Goal: Navigation & Orientation: Find specific page/section

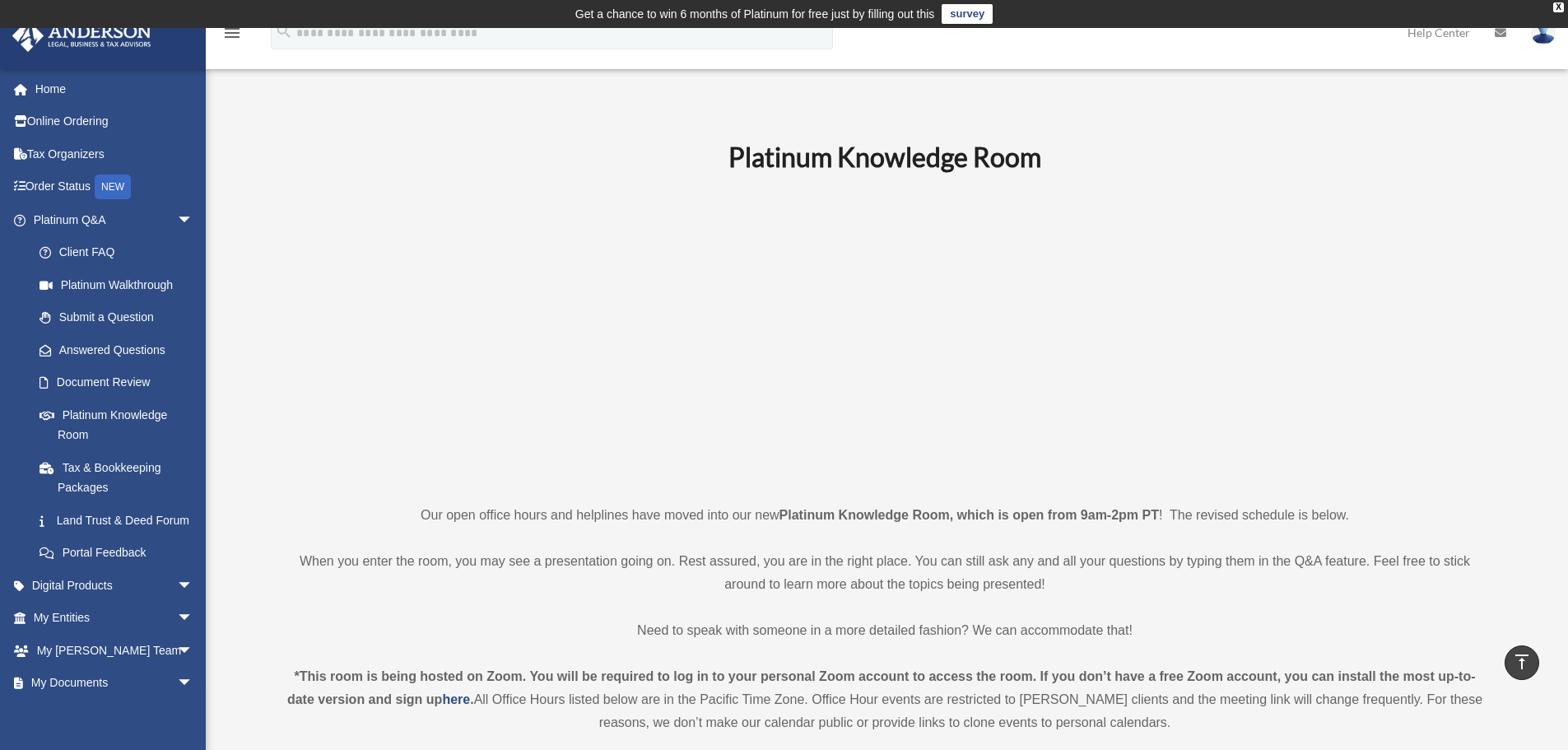
scroll to position [1070, 0]
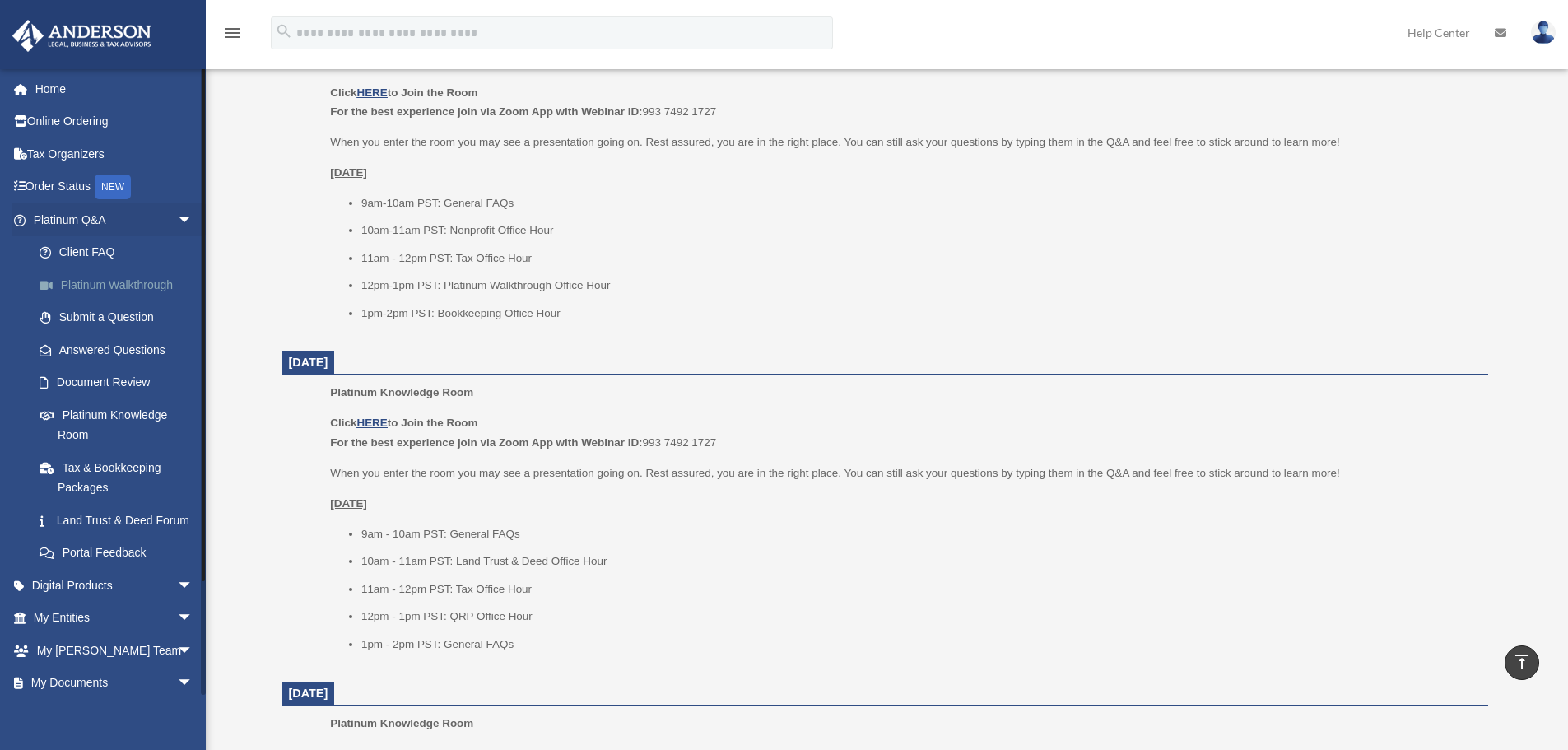
click at [82, 288] on link "Platinum Walkthrough" at bounding box center [120, 284] width 195 height 33
click at [70, 263] on link "Client FAQ" at bounding box center [120, 253] width 195 height 33
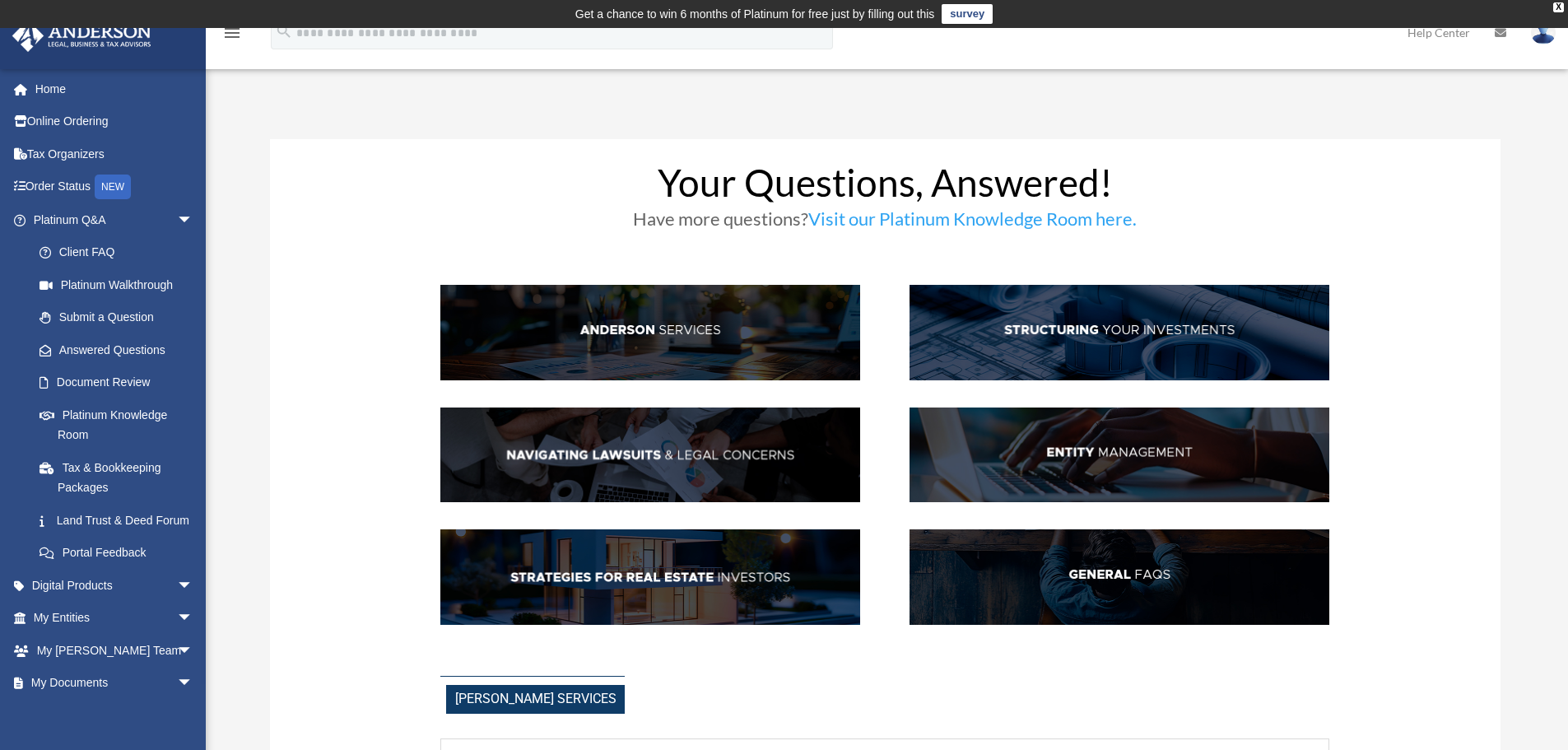
click at [70, 263] on link "Client FAQ" at bounding box center [116, 253] width 186 height 33
click at [27, 93] on span at bounding box center [29, 89] width 12 height 11
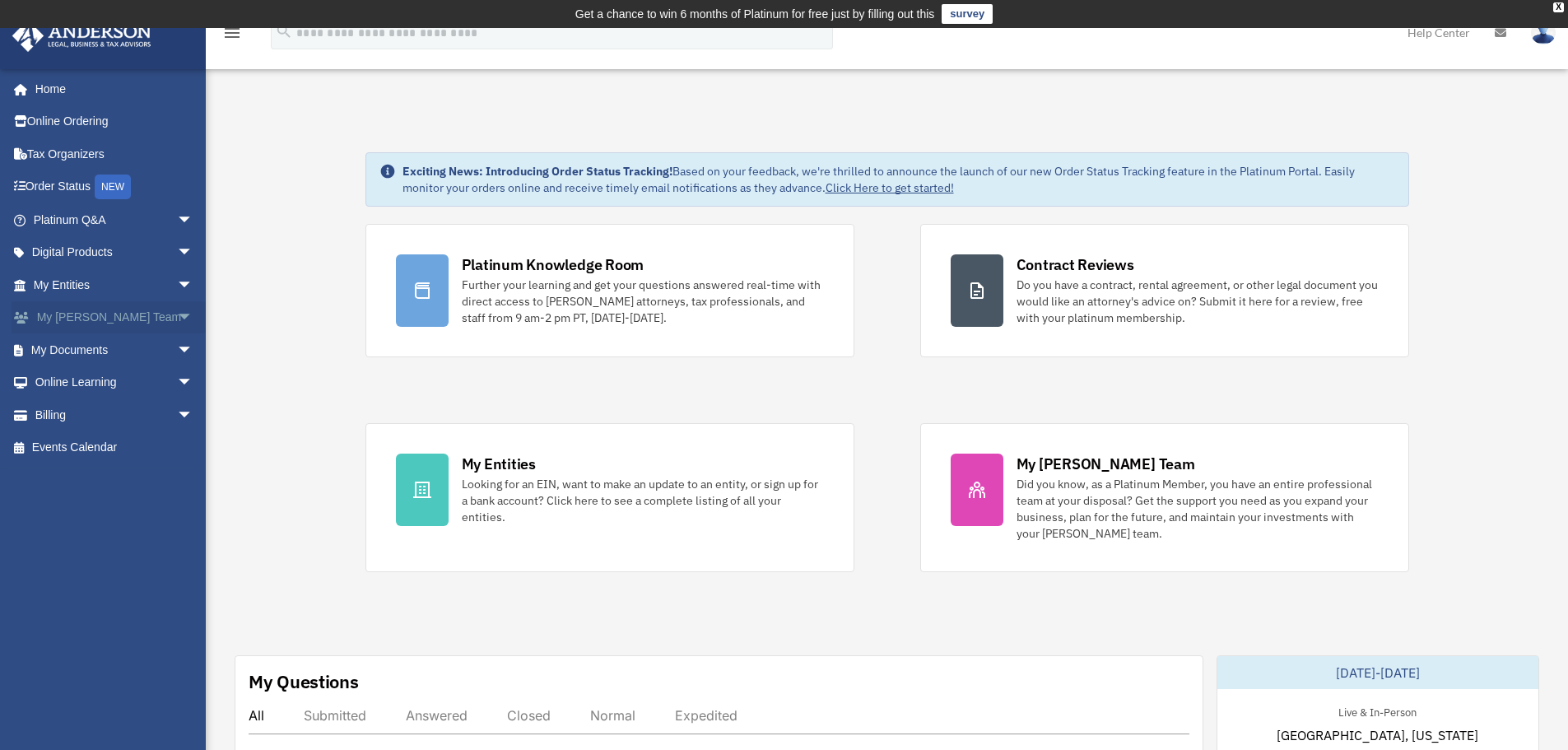
click at [177, 317] on span "arrow_drop_down" at bounding box center [193, 318] width 33 height 34
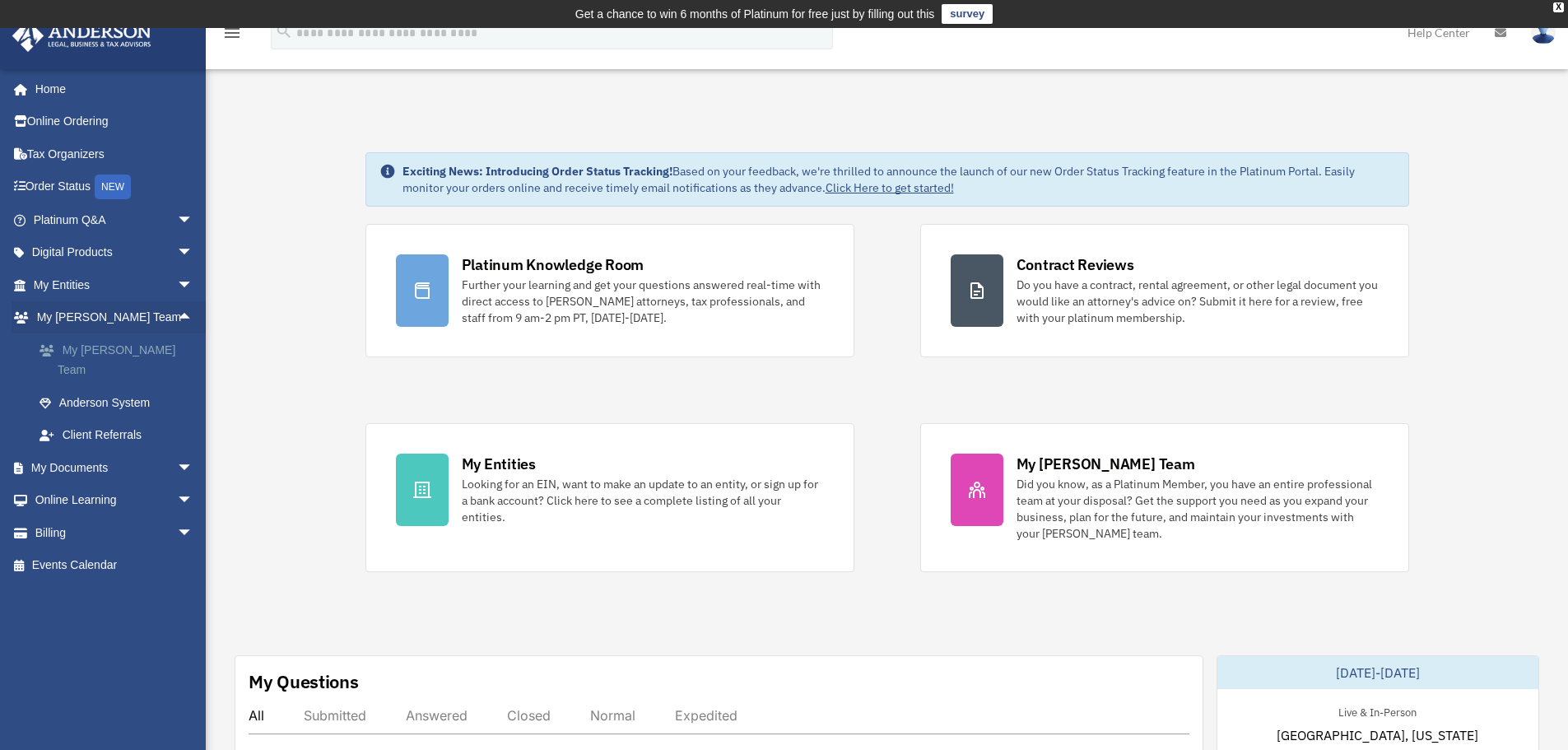
click at [128, 351] on link "My [PERSON_NAME] Team" at bounding box center [120, 359] width 195 height 52
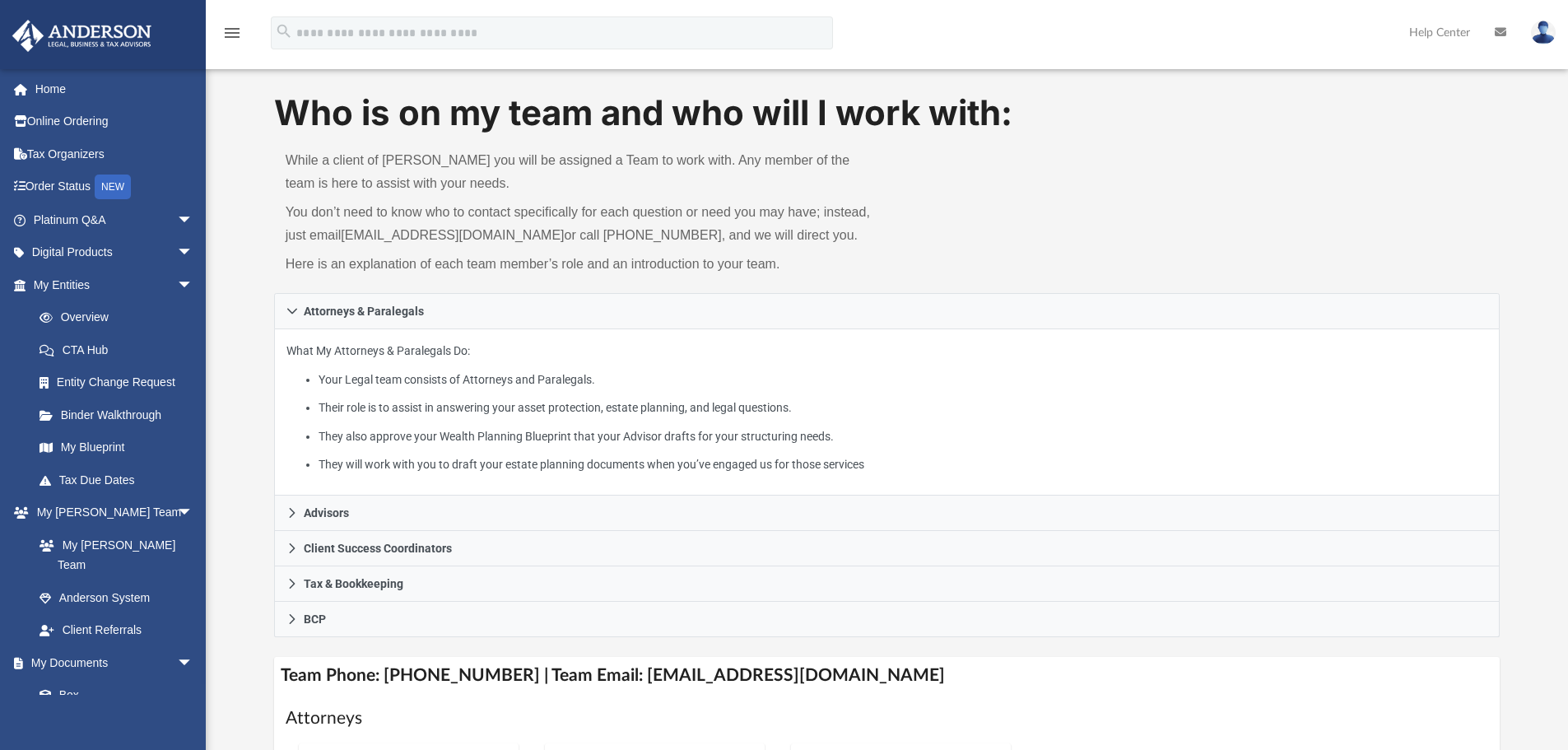
scroll to position [82, 0]
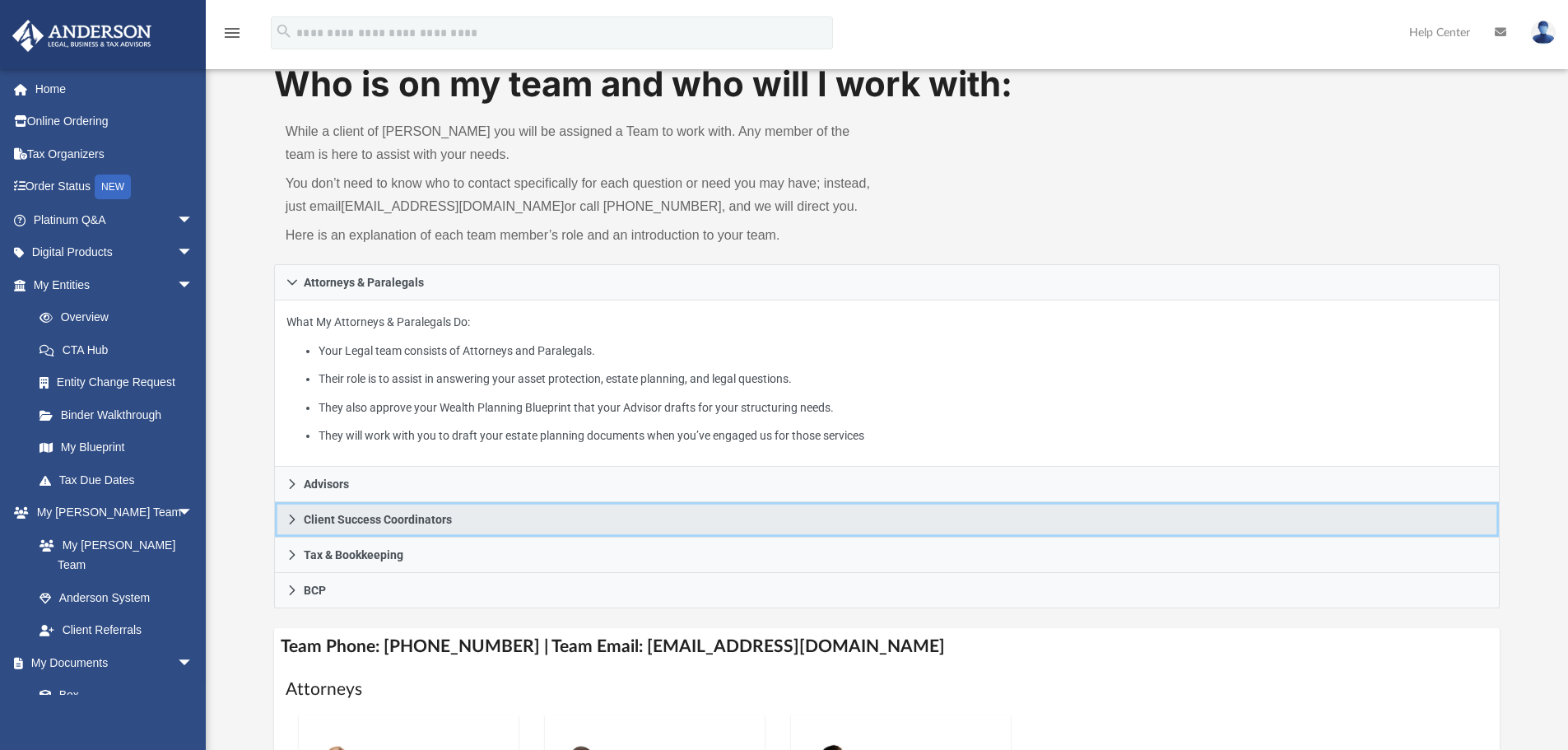
click at [377, 519] on span "Client Success Coordinators" at bounding box center [377, 519] width 148 height 11
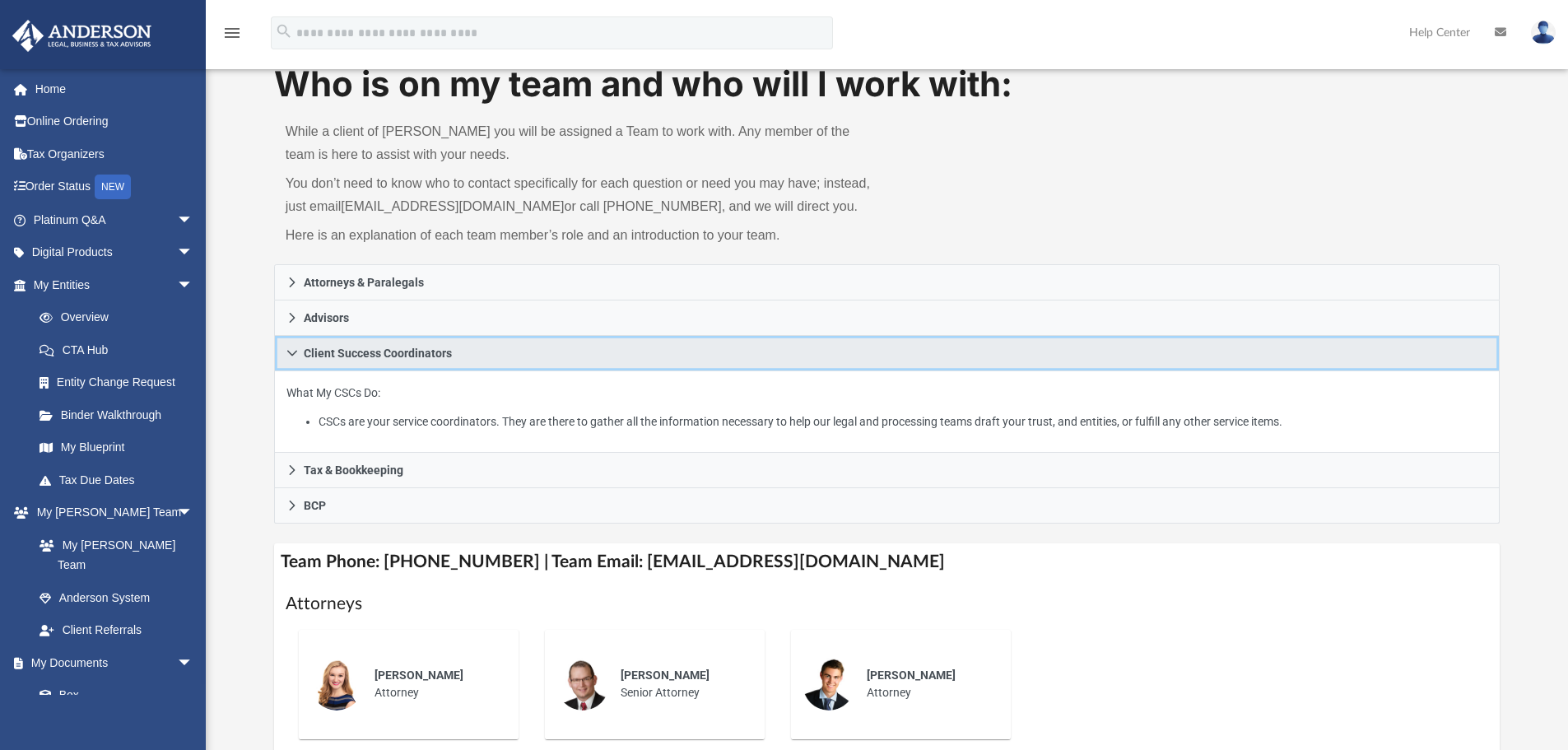
click at [359, 359] on span "Client Success Coordinators" at bounding box center [377, 352] width 148 height 11
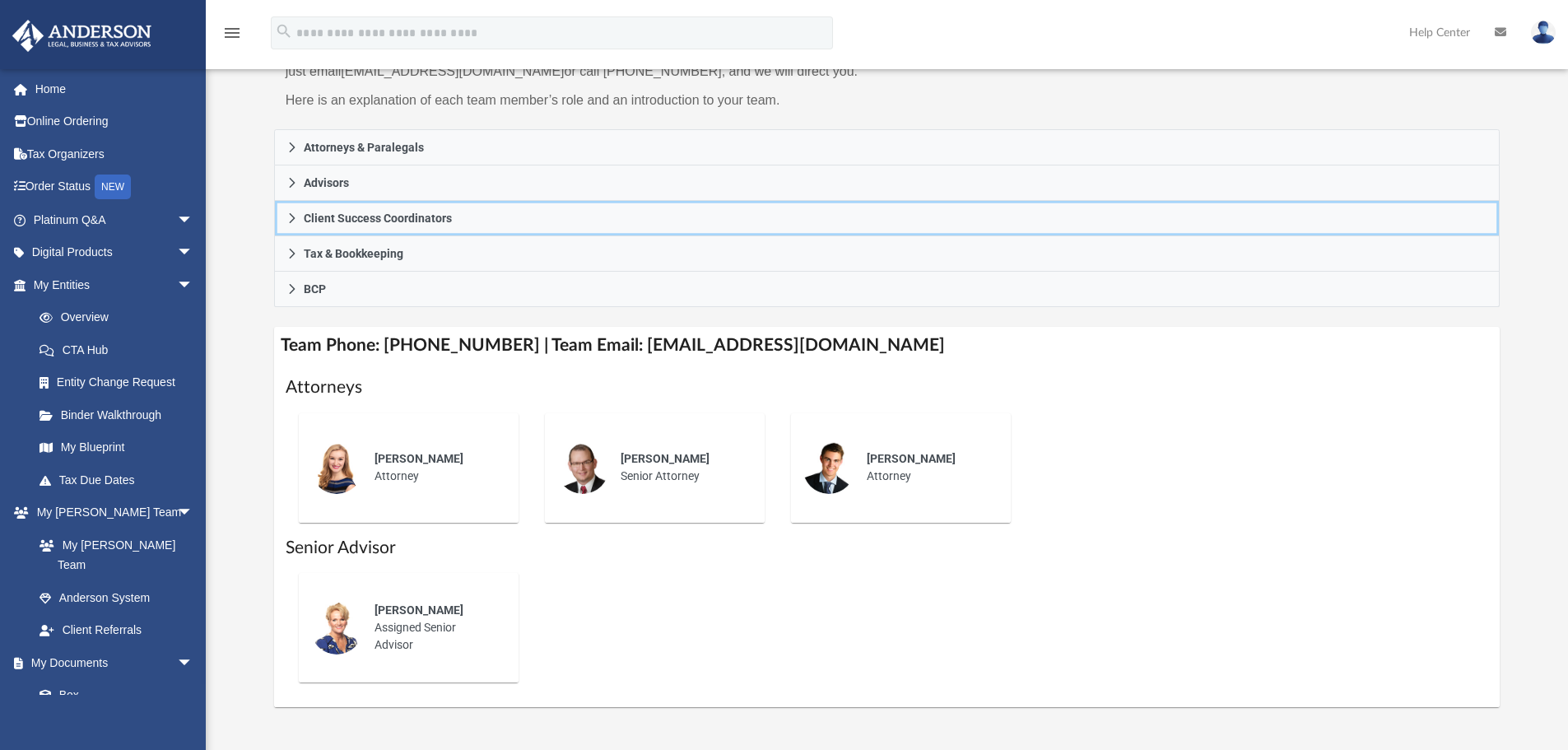
scroll to position [247, 0]
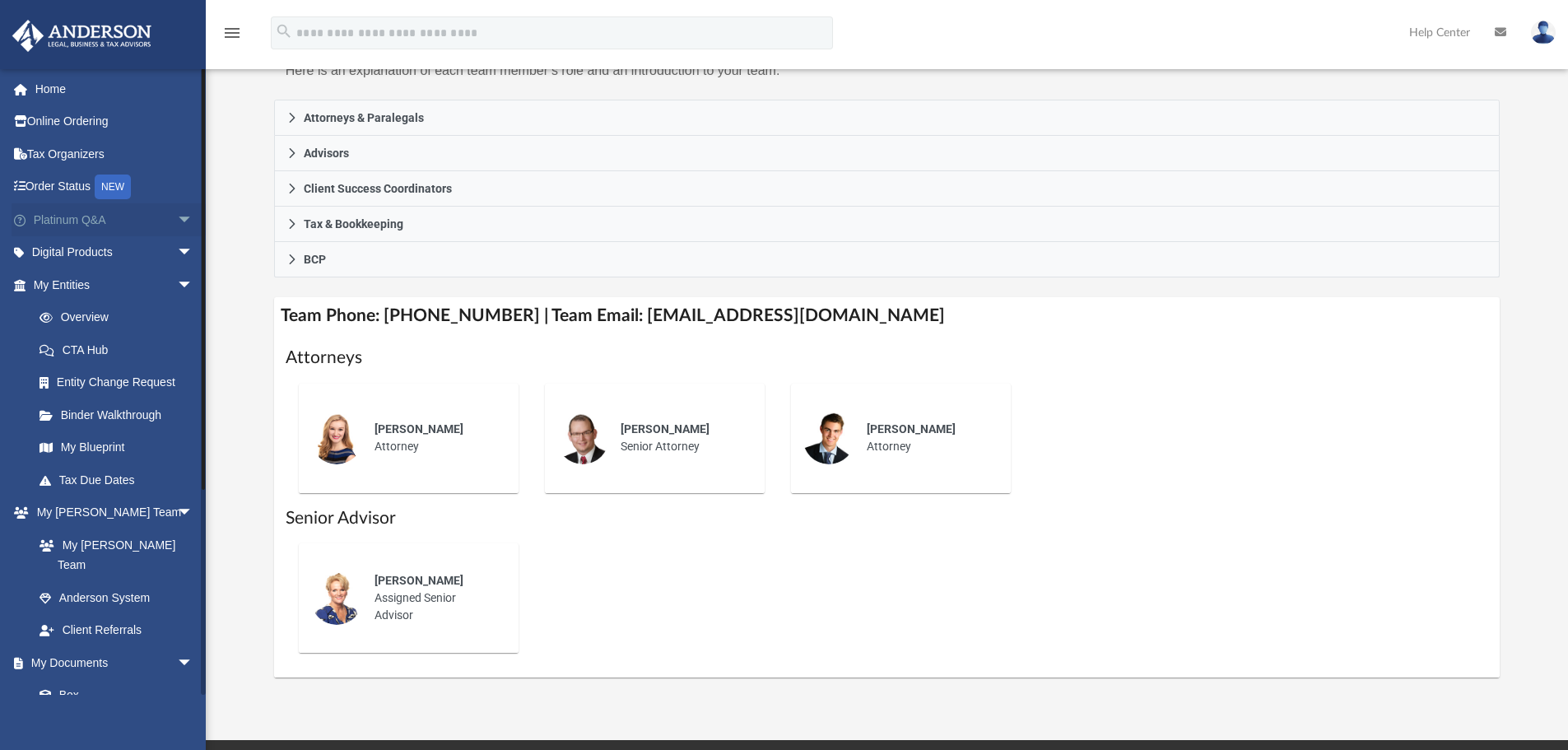
click at [177, 219] on span "arrow_drop_down" at bounding box center [193, 220] width 33 height 34
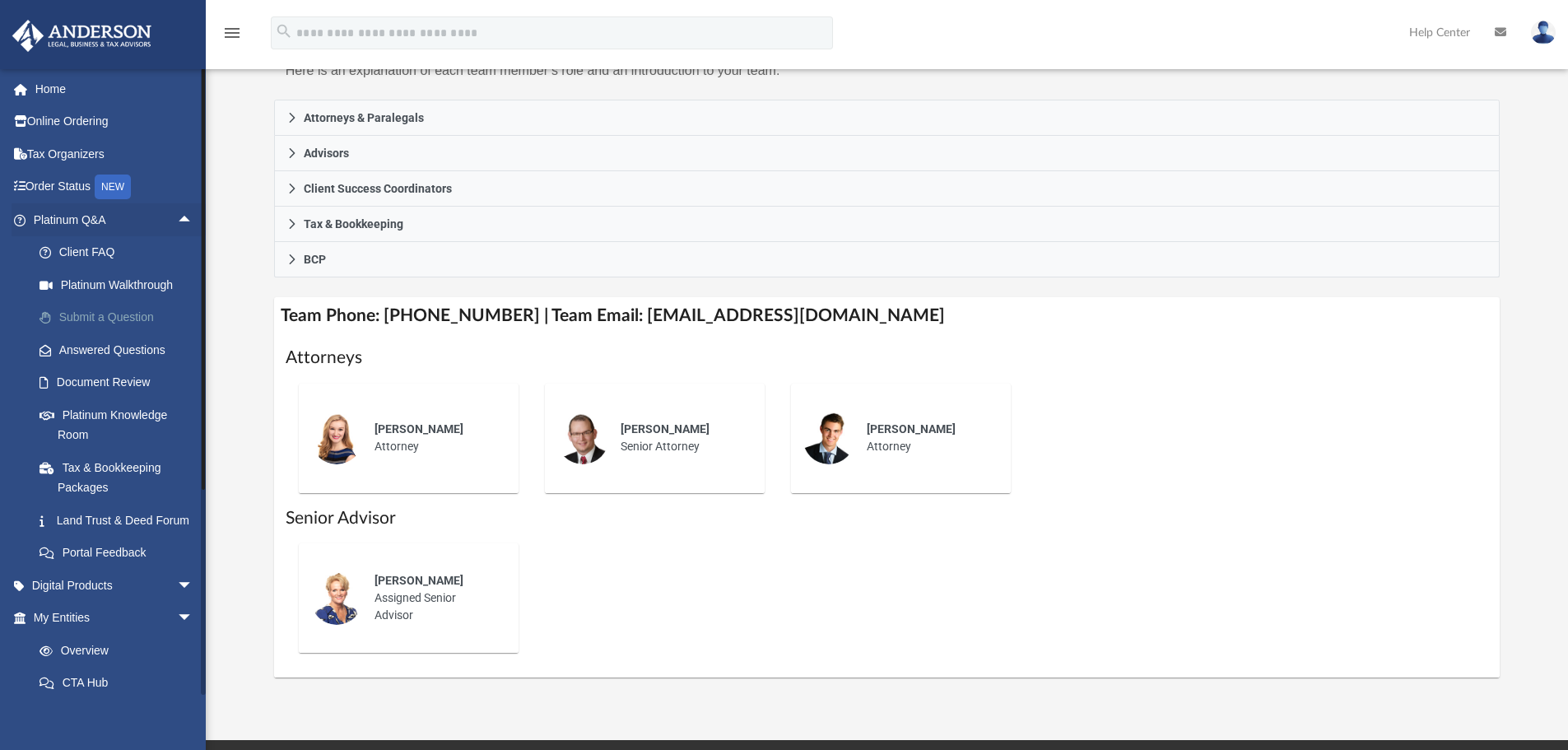
click at [129, 312] on link "Submit a Question" at bounding box center [120, 318] width 195 height 33
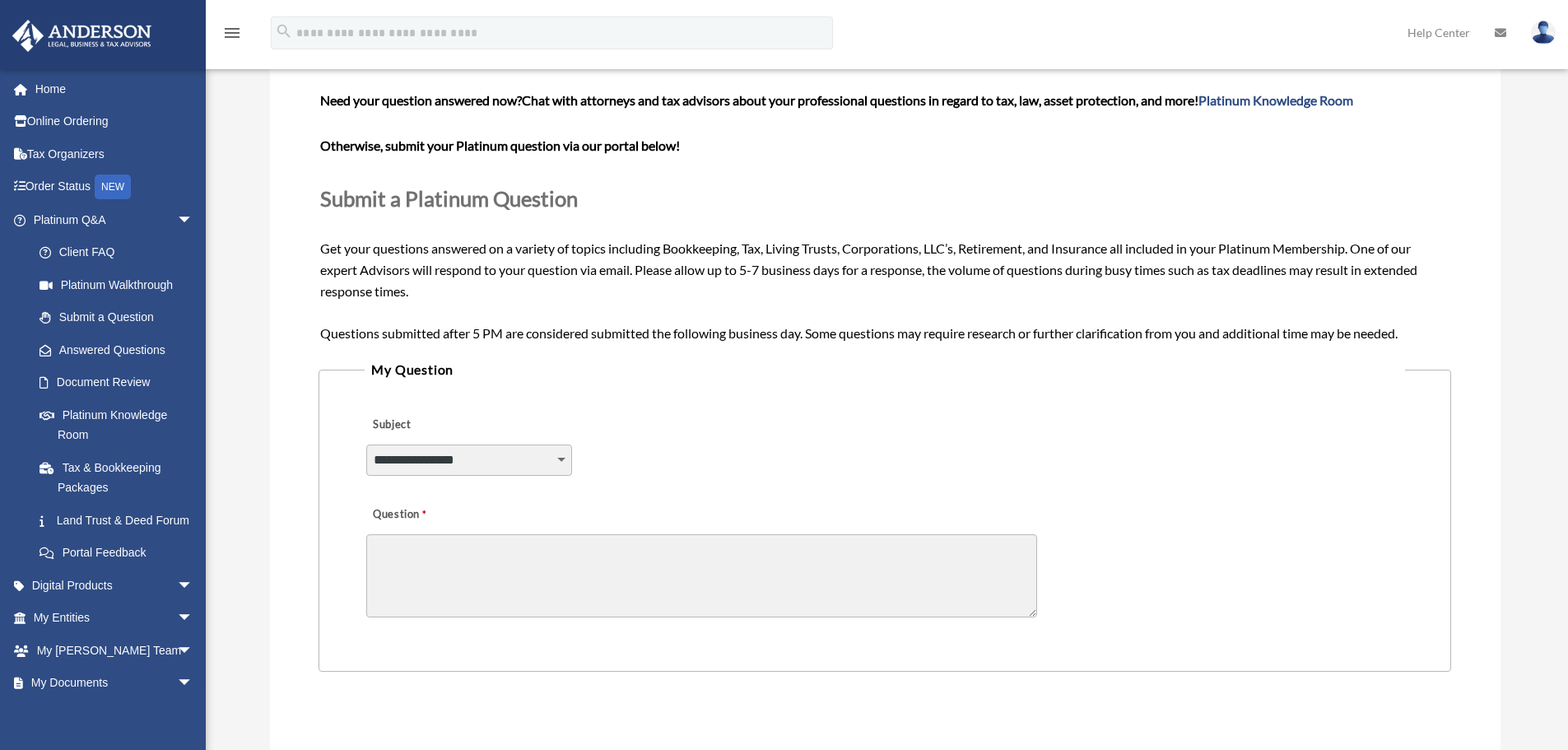
scroll to position [247, 0]
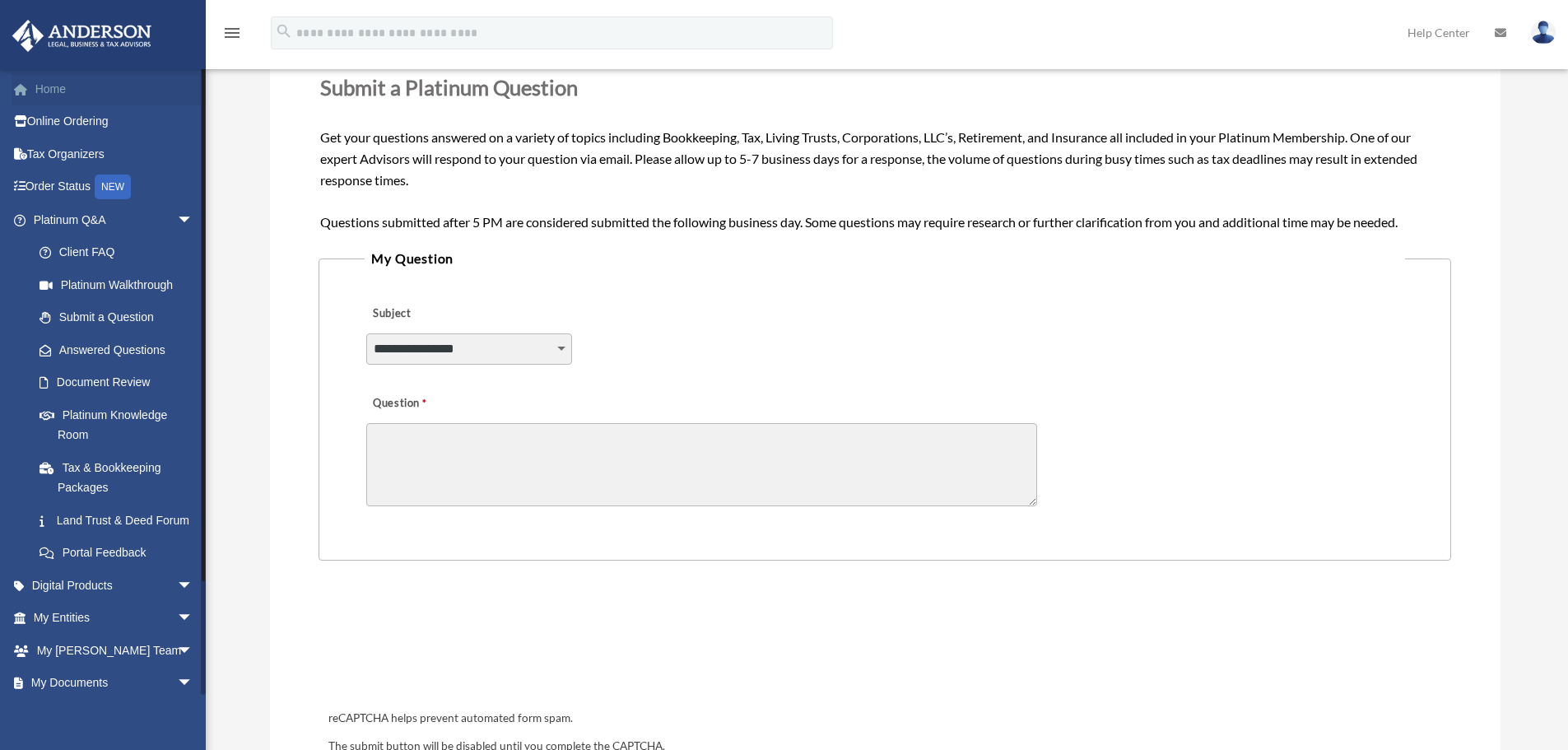
click at [124, 82] on link "Home" at bounding box center [114, 88] width 206 height 33
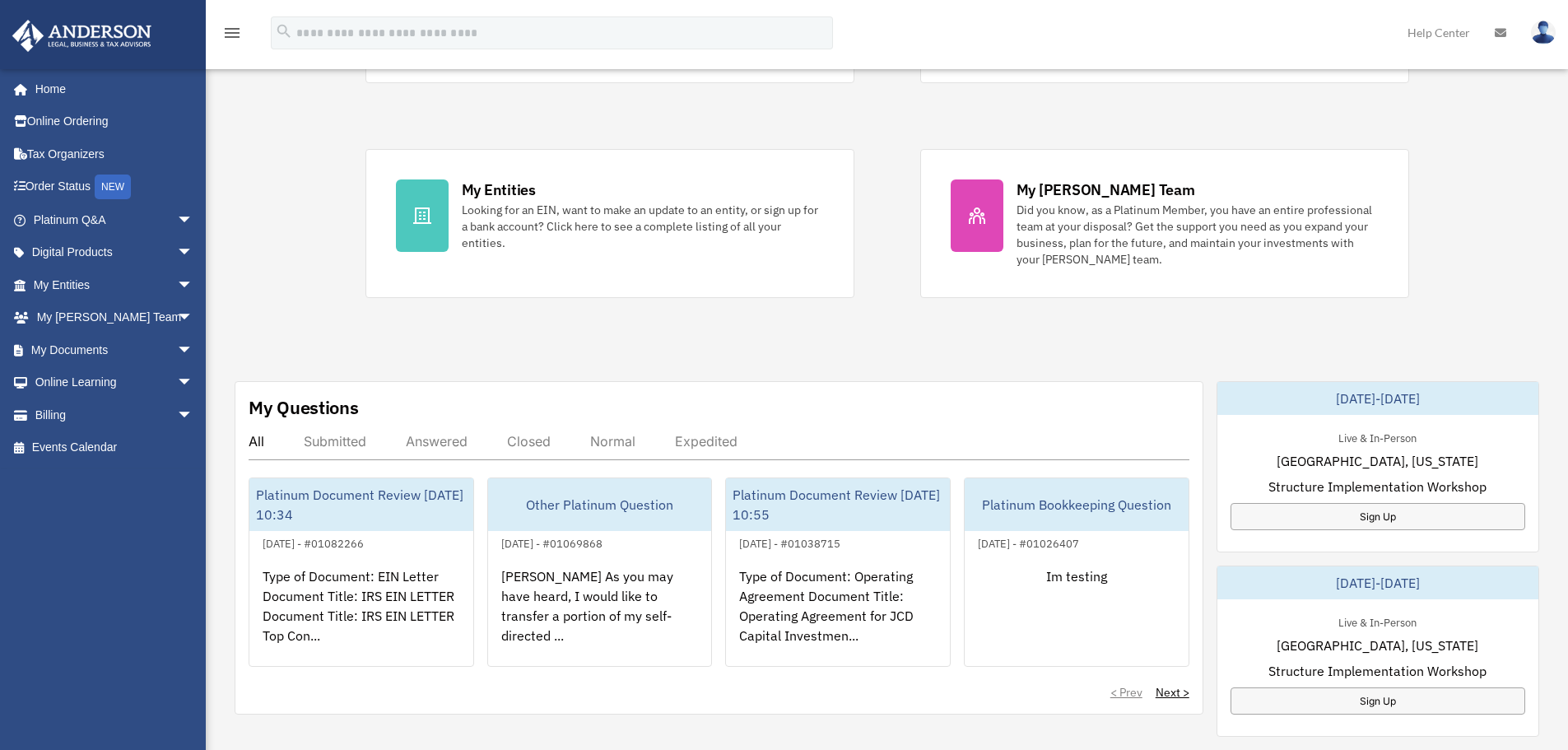
scroll to position [275, 0]
click at [177, 216] on span "arrow_drop_down" at bounding box center [193, 220] width 33 height 34
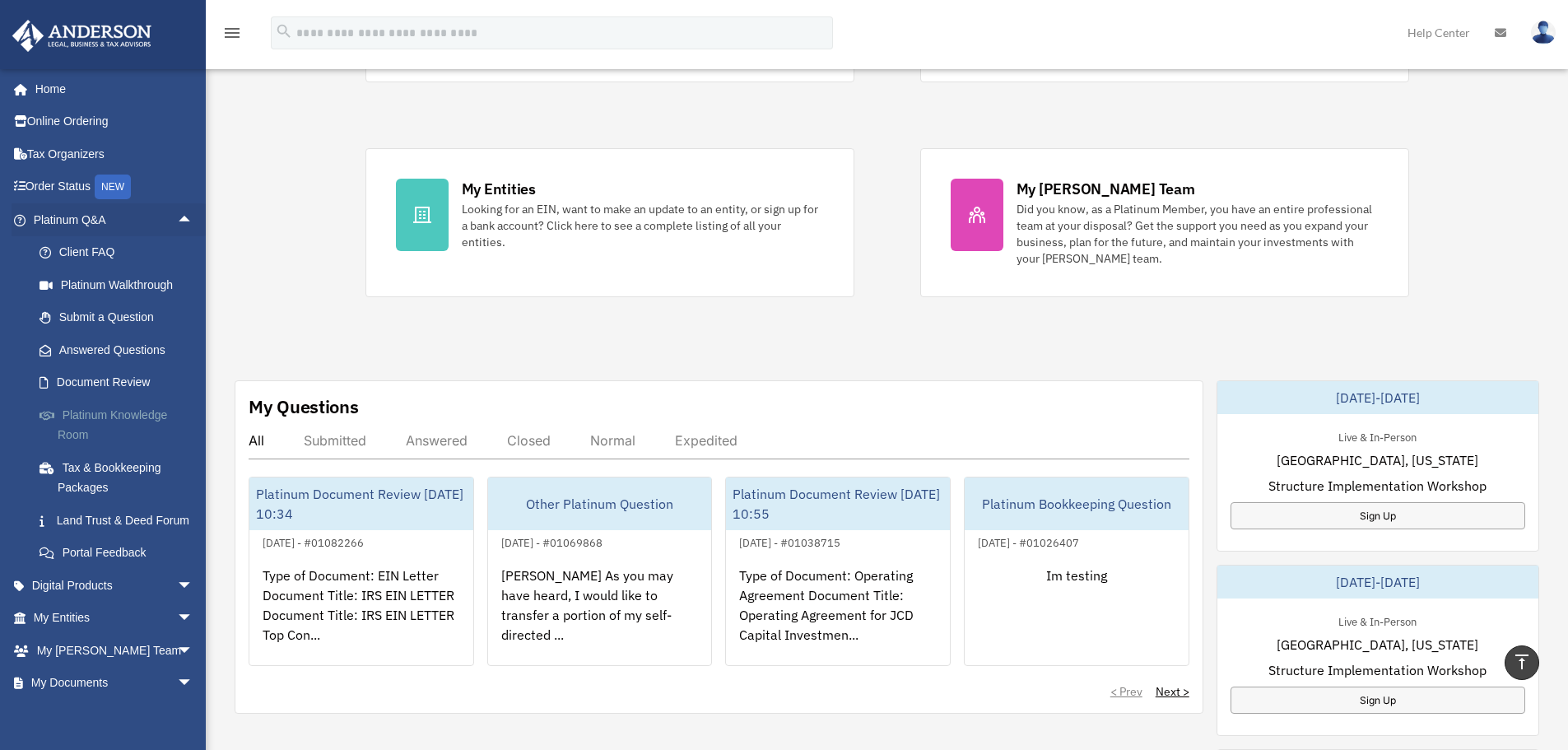
click at [88, 427] on link "Platinum Knowledge Room" at bounding box center [120, 424] width 195 height 52
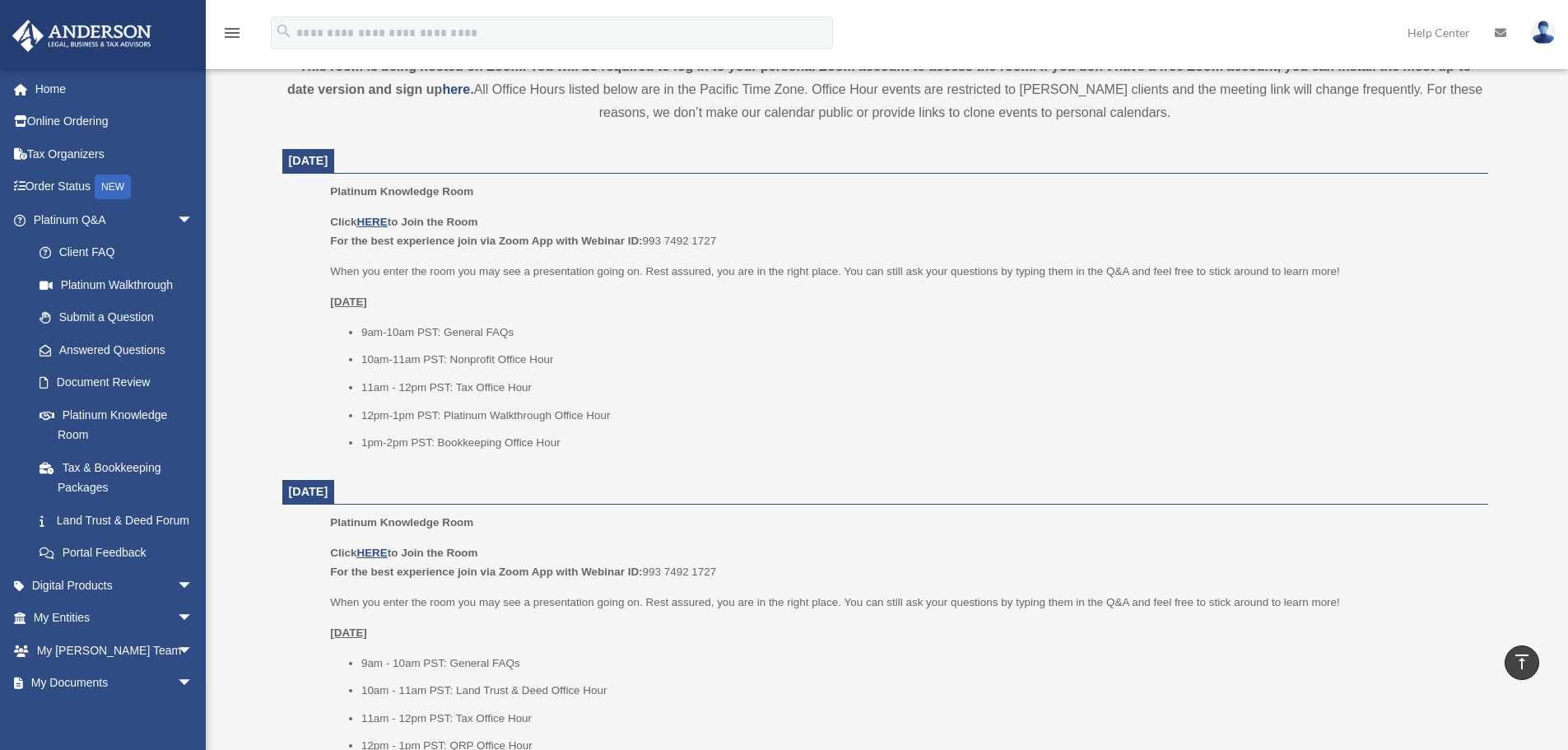
scroll to position [576, 0]
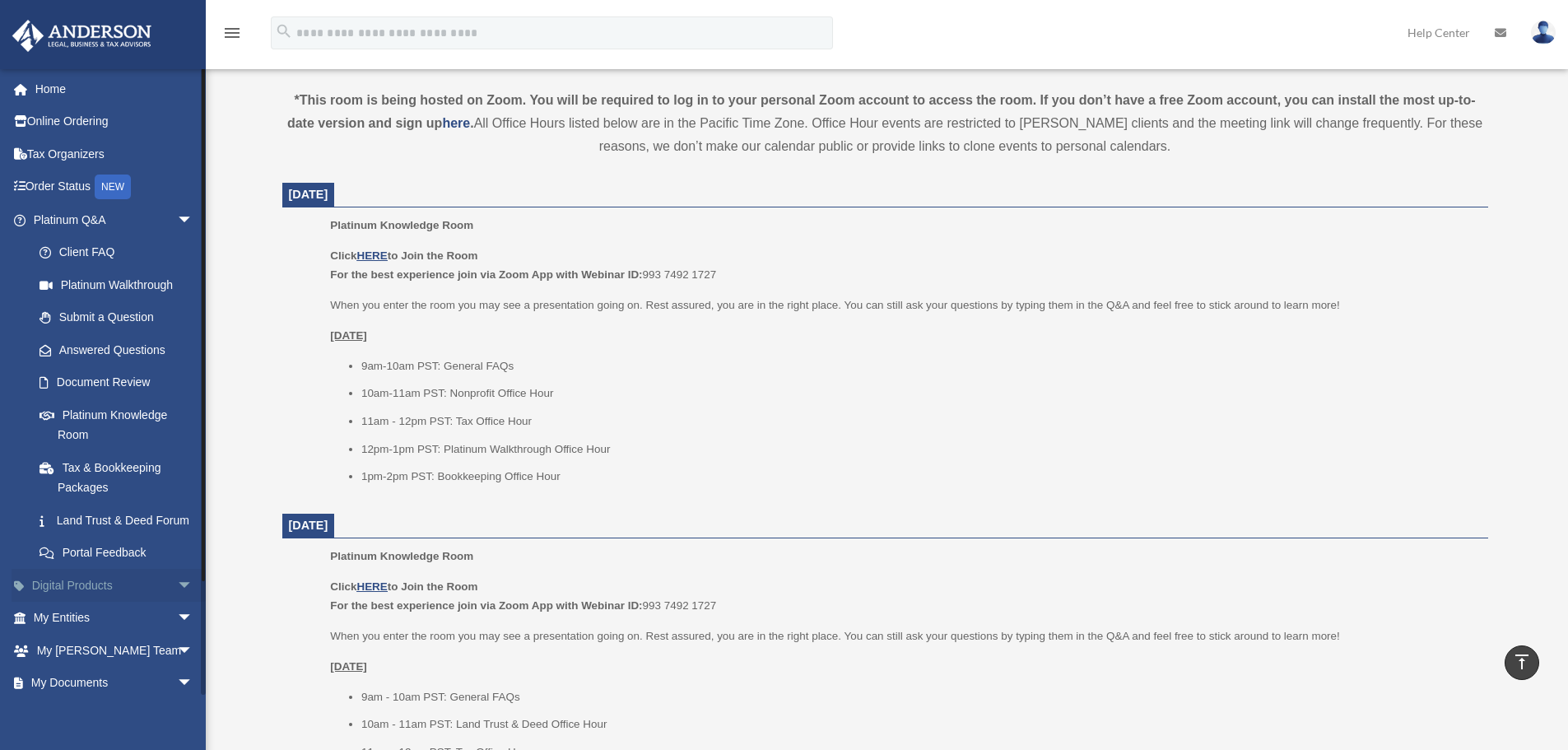
click at [179, 602] on span "arrow_drop_down" at bounding box center [193, 585] width 33 height 34
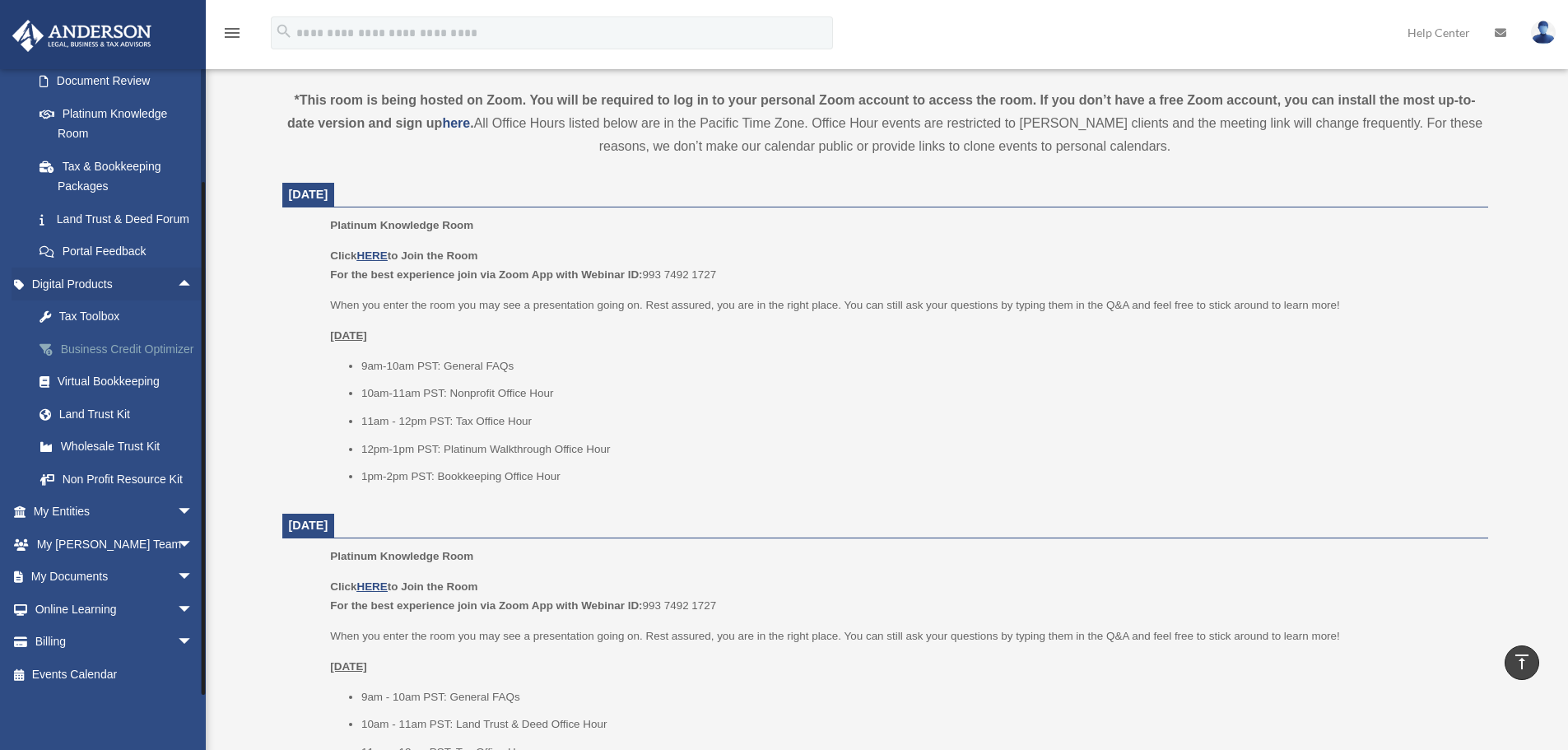
scroll to position [342, 0]
click at [151, 637] on link "Billing arrow_drop_down" at bounding box center [114, 642] width 206 height 33
click at [177, 641] on span "arrow_drop_down" at bounding box center [193, 642] width 33 height 34
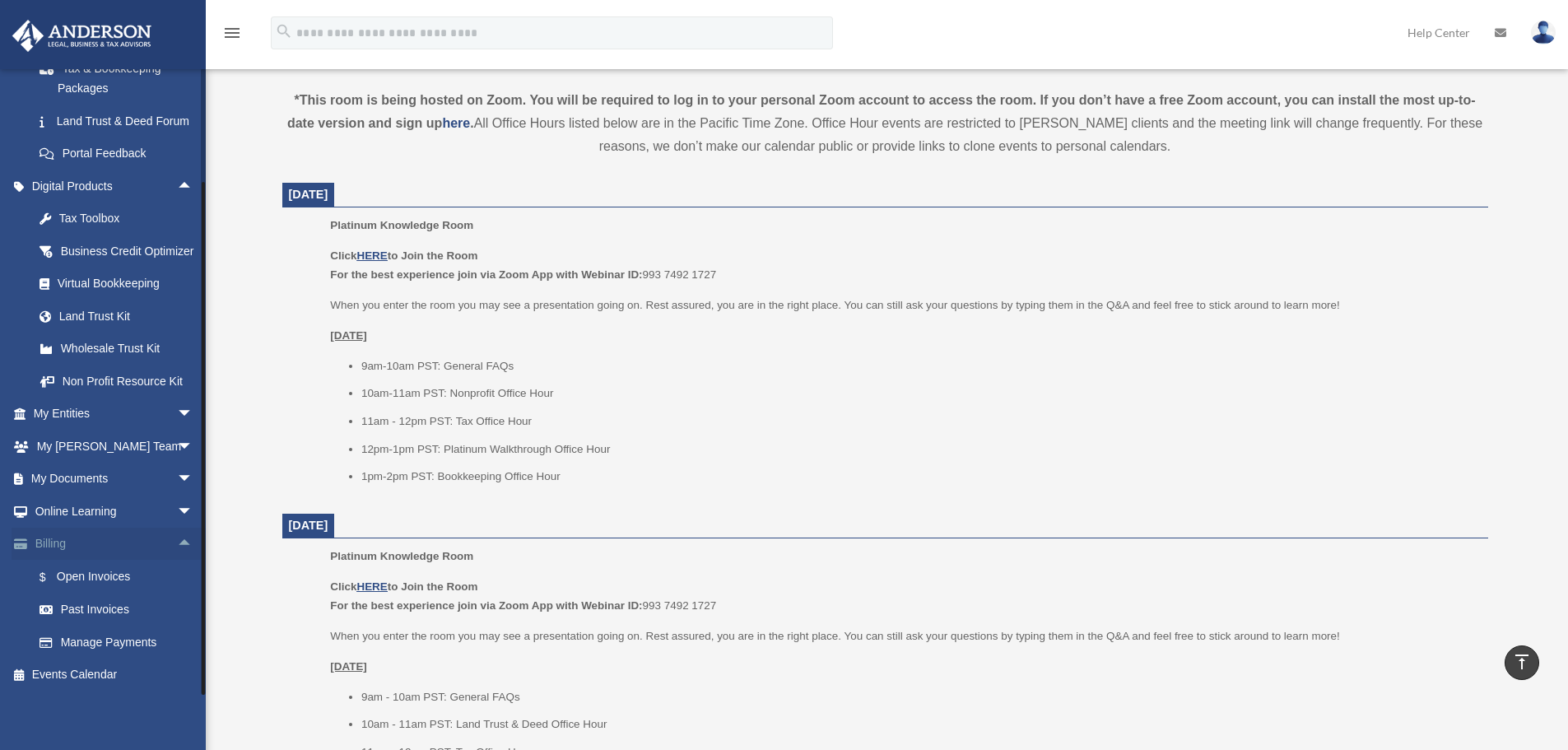
scroll to position [440, 0]
